Goal: Task Accomplishment & Management: Use online tool/utility

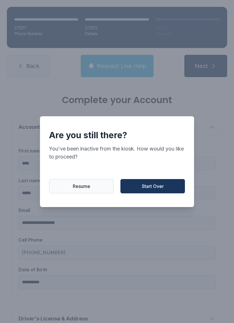
select select "**"
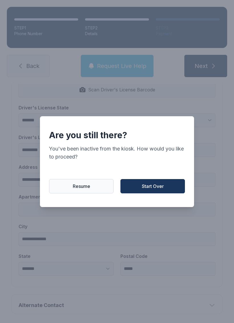
click at [164, 182] on button "Start Over" at bounding box center [152, 186] width 65 height 14
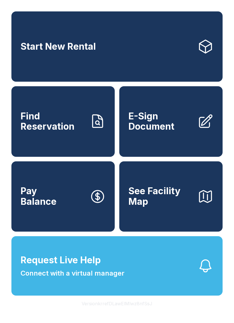
click at [203, 39] on icon at bounding box center [206, 47] width 16 height 16
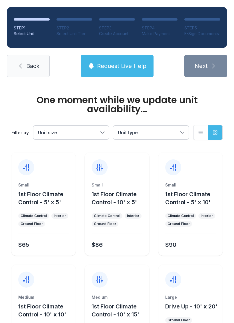
click at [34, 60] on link "Back" at bounding box center [28, 66] width 43 height 22
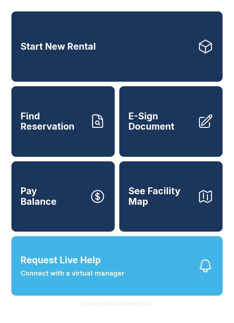
click at [198, 274] on icon "button" at bounding box center [206, 266] width 16 height 16
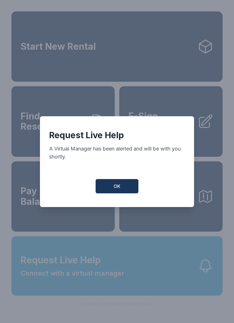
click at [124, 190] on button "OK" at bounding box center [117, 186] width 43 height 14
